Goal: Book appointment/travel/reservation

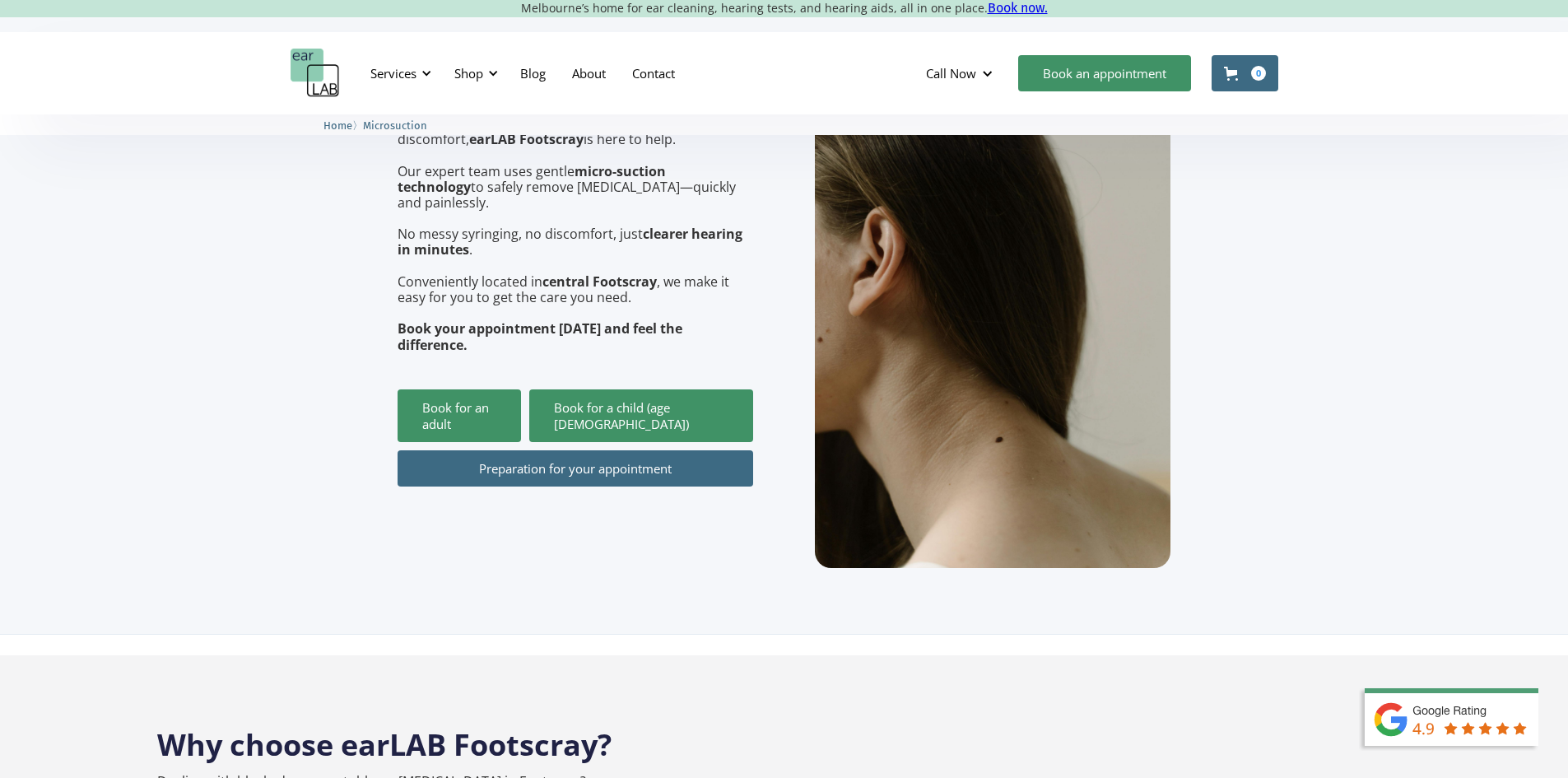
scroll to position [330, 0]
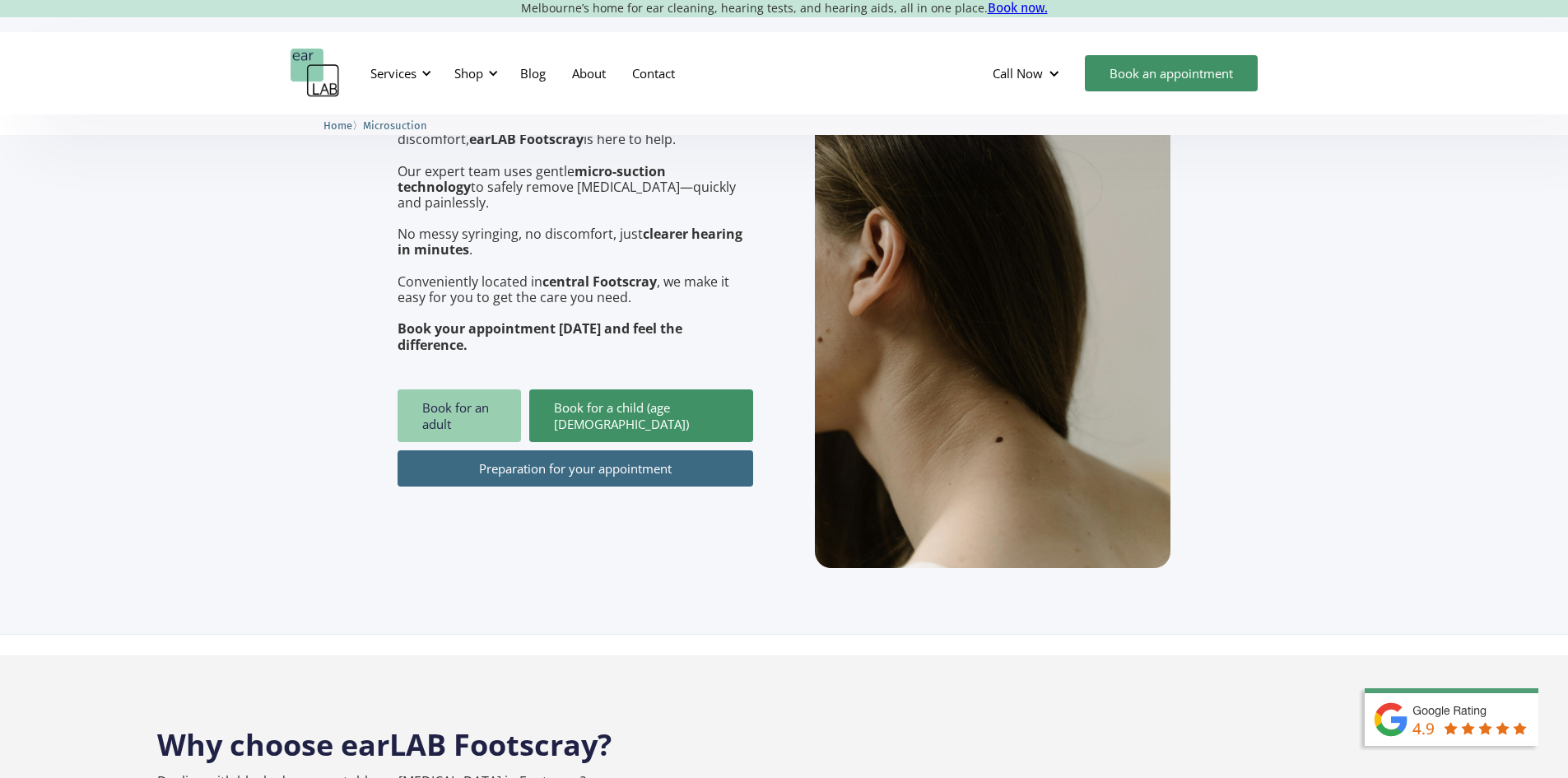
click at [478, 389] on link "Book for an adult" at bounding box center [460, 415] width 123 height 52
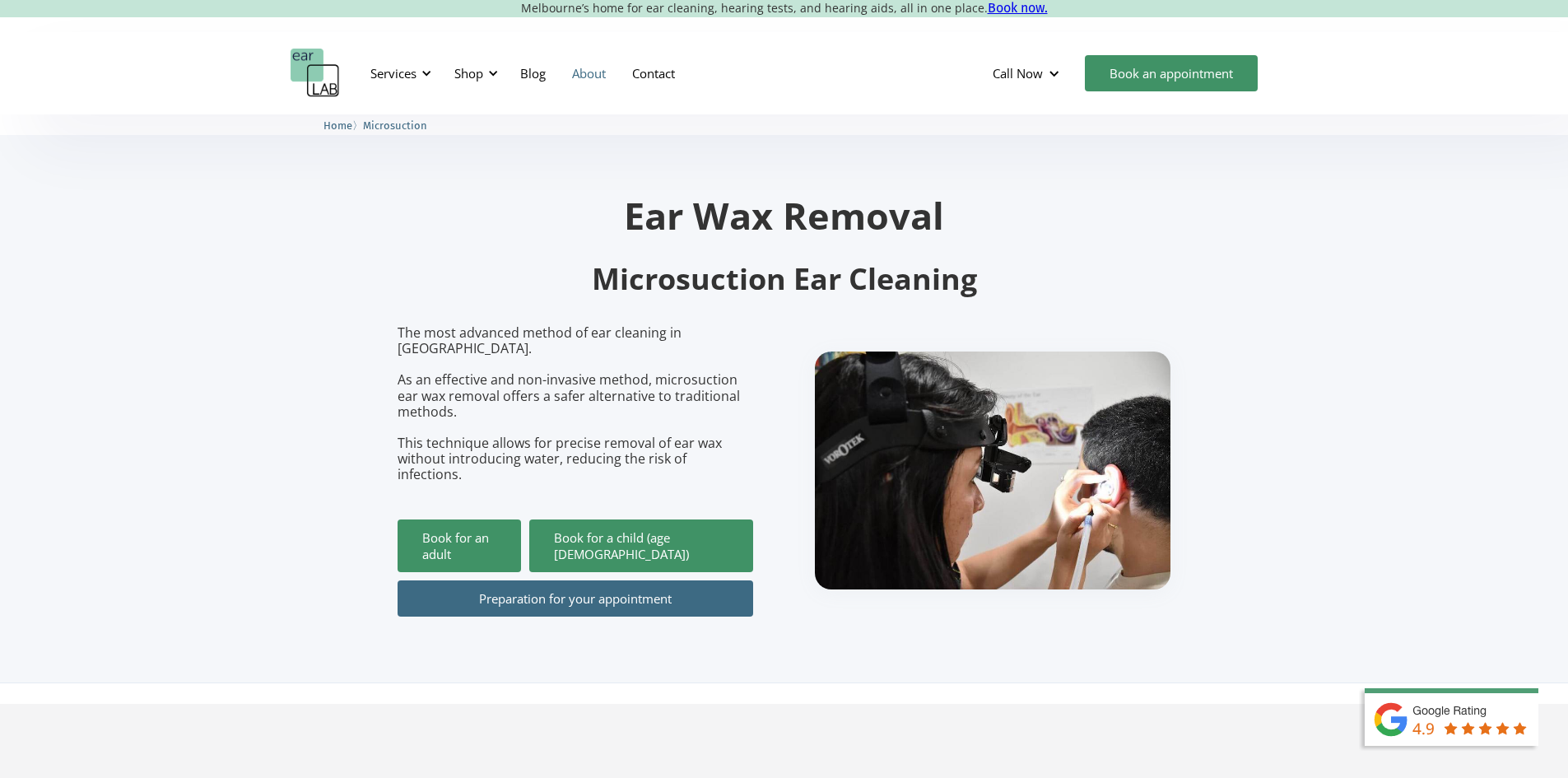
click at [594, 75] on link "About" at bounding box center [588, 73] width 60 height 47
